Goal: Task Accomplishment & Management: Use online tool/utility

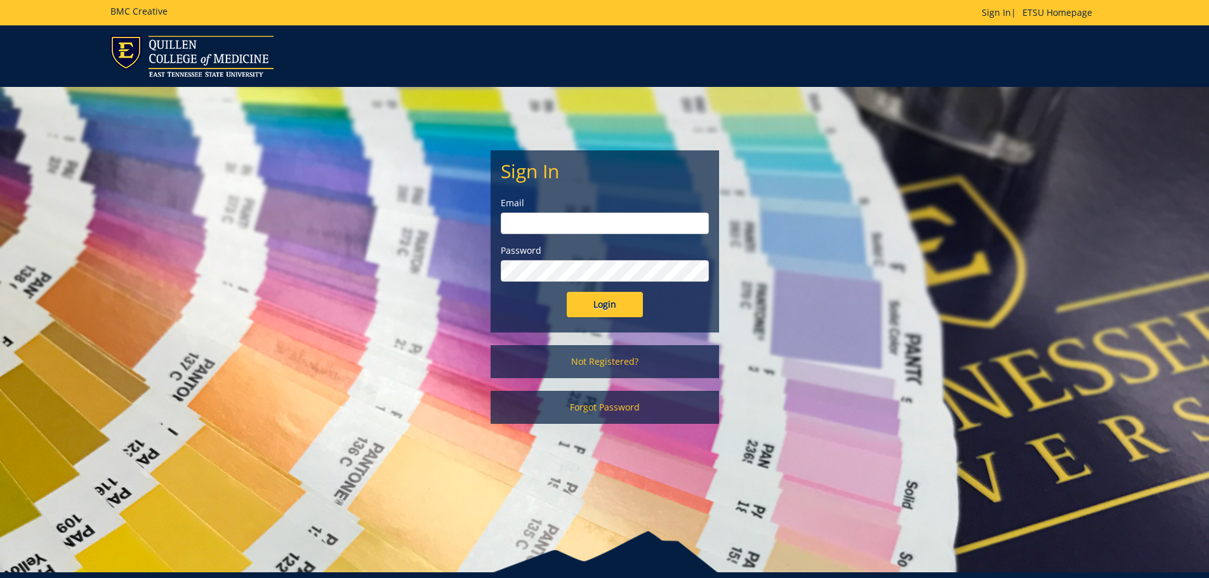
click at [647, 220] on input "email" at bounding box center [605, 224] width 208 height 22
type input "[EMAIL_ADDRESS][DOMAIN_NAME]"
click at [609, 254] on label "Password" at bounding box center [605, 250] width 208 height 13
click at [567, 292] on input "Login" at bounding box center [605, 304] width 76 height 25
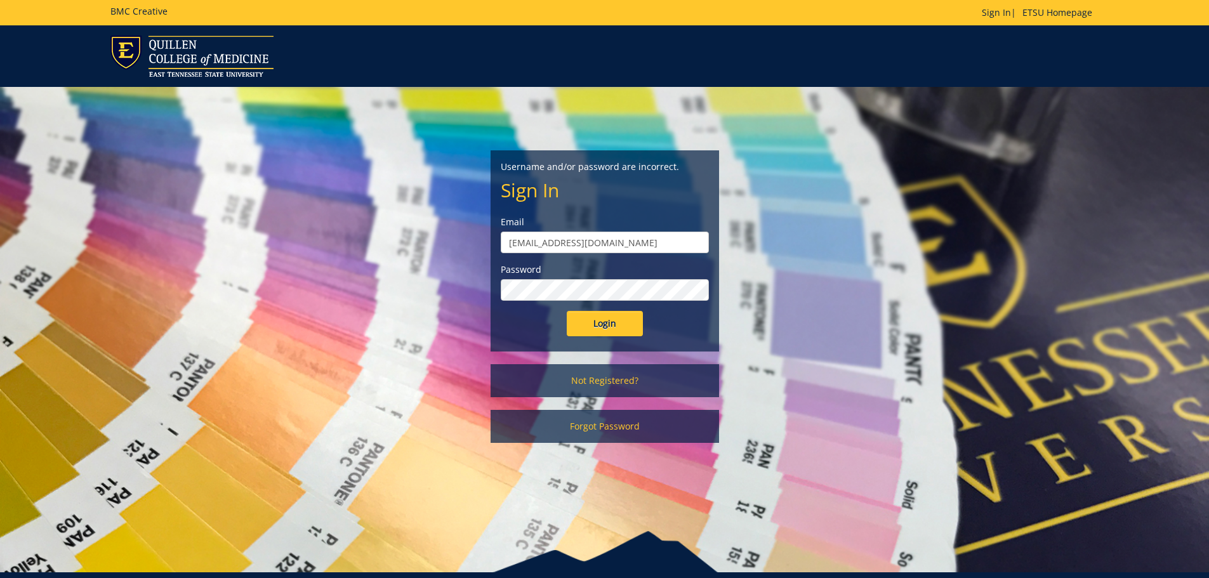
click at [567, 311] on input "Login" at bounding box center [605, 323] width 76 height 25
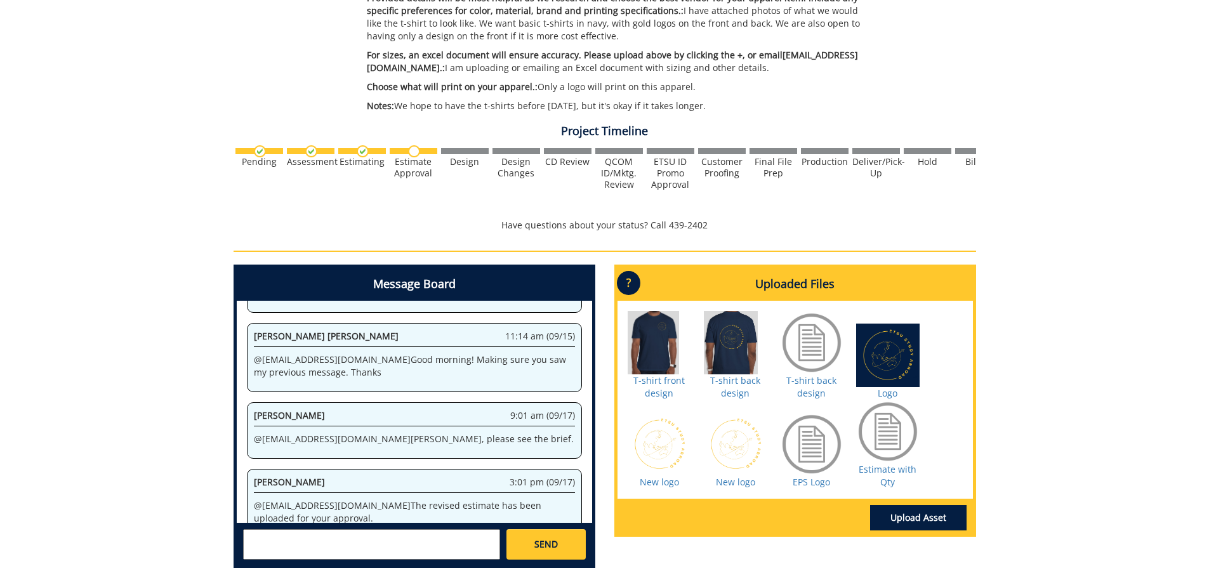
scroll to position [504, 0]
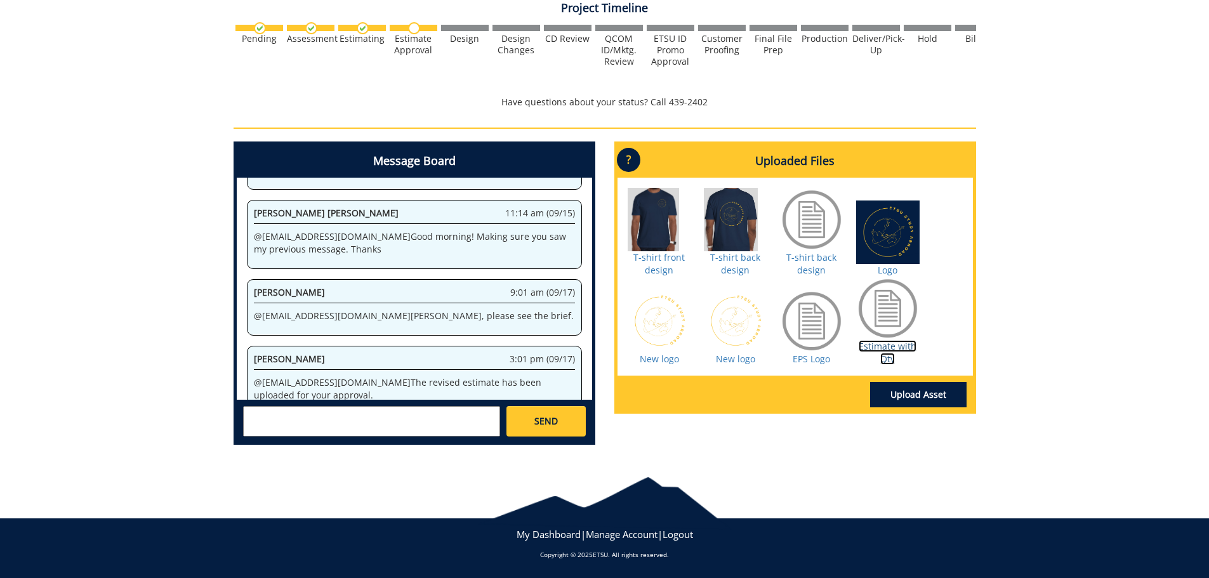
click at [878, 350] on link "Estimate with Qty" at bounding box center [888, 352] width 58 height 25
